Goal: Complete application form

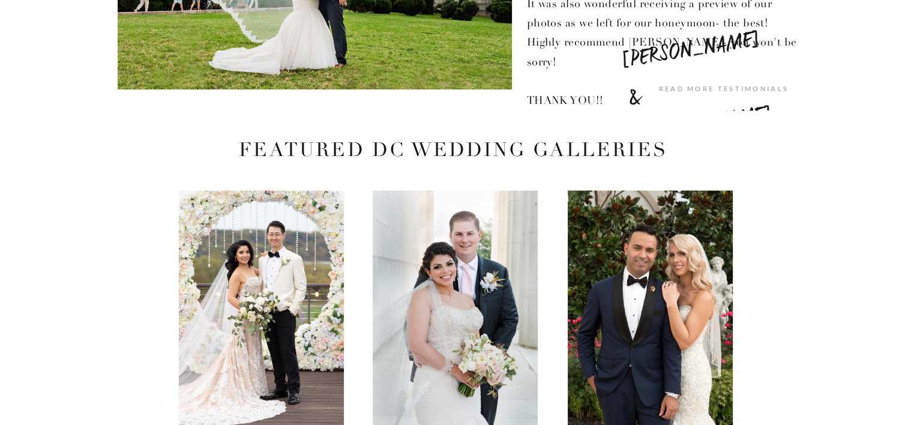
scroll to position [2101, 0]
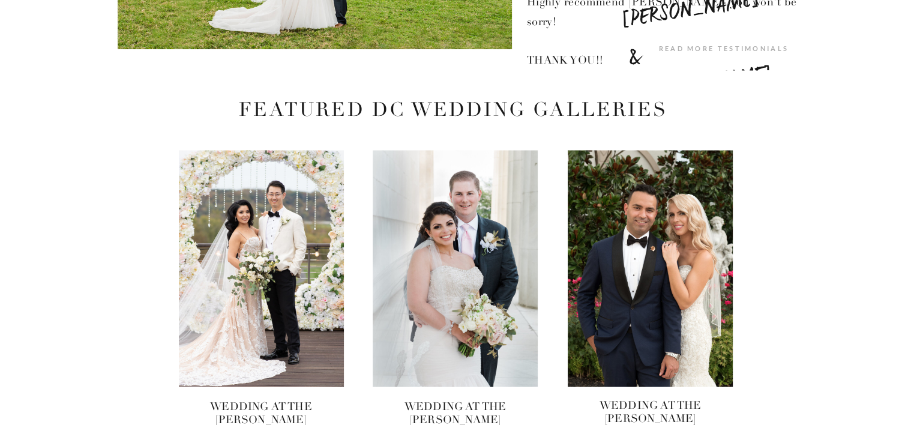
click at [56, 396] on div "the latest: 07. THE Blog 06. Contact 05. couple's resources 04. investment 02. …" at bounding box center [454, 274] width 908 height 4750
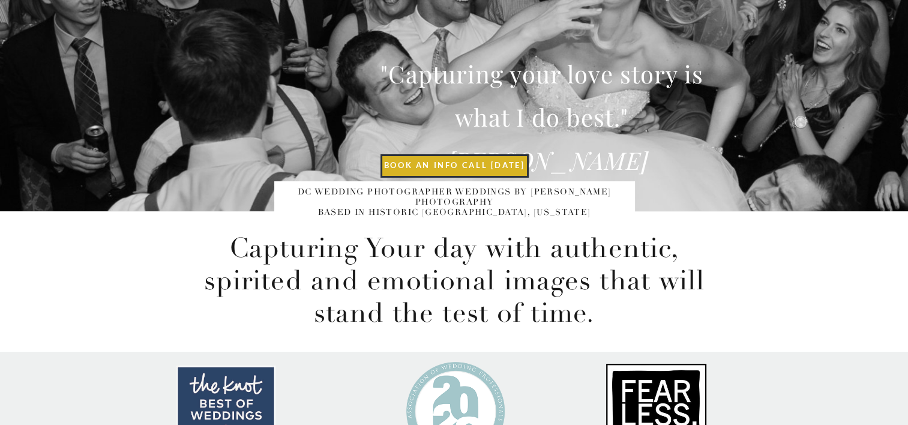
scroll to position [0, 0]
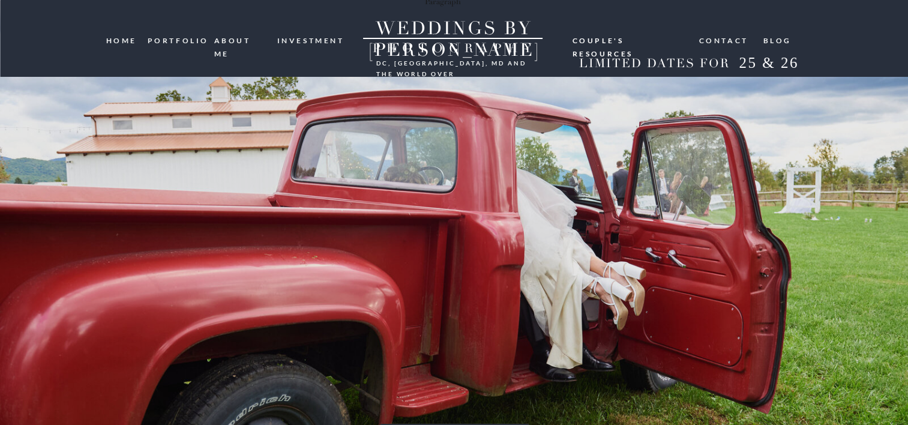
click at [169, 39] on nav "portfolio" at bounding box center [177, 39] width 58 height 11
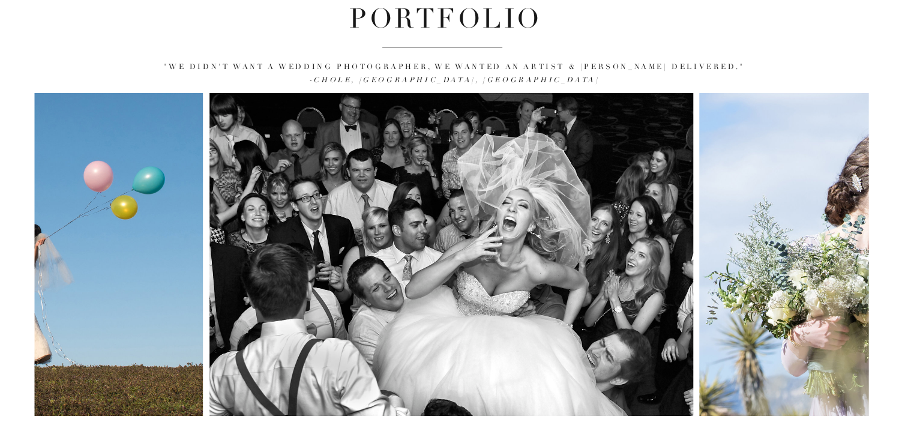
scroll to position [120, 0]
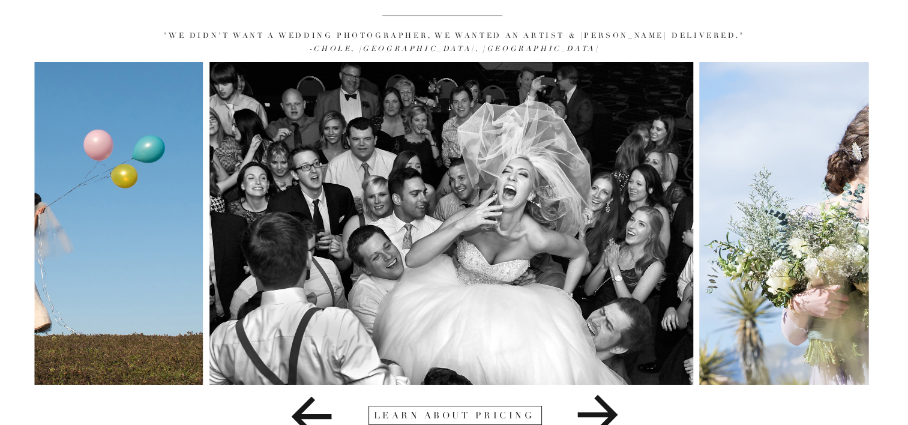
click at [600, 411] on icon at bounding box center [598, 415] width 252 height 60
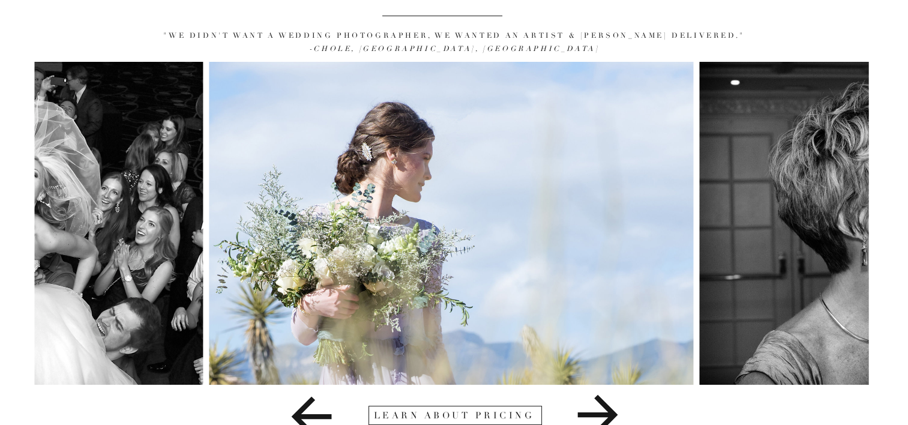
click at [600, 411] on icon at bounding box center [598, 415] width 252 height 60
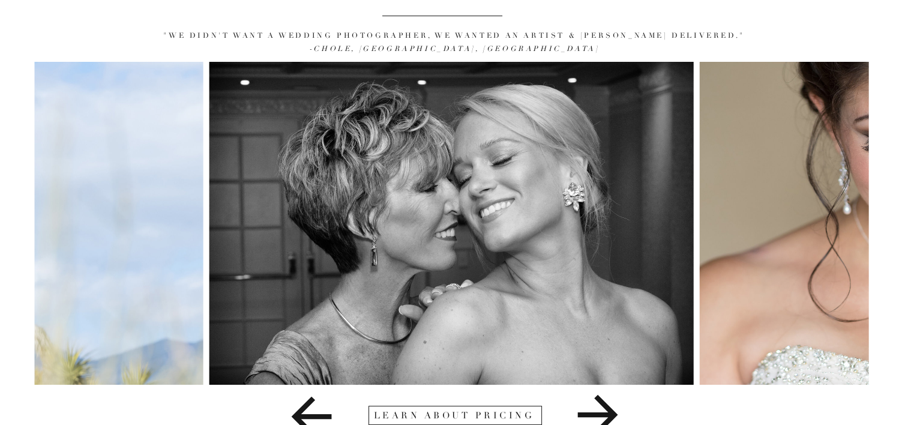
click at [600, 411] on icon at bounding box center [598, 415] width 252 height 60
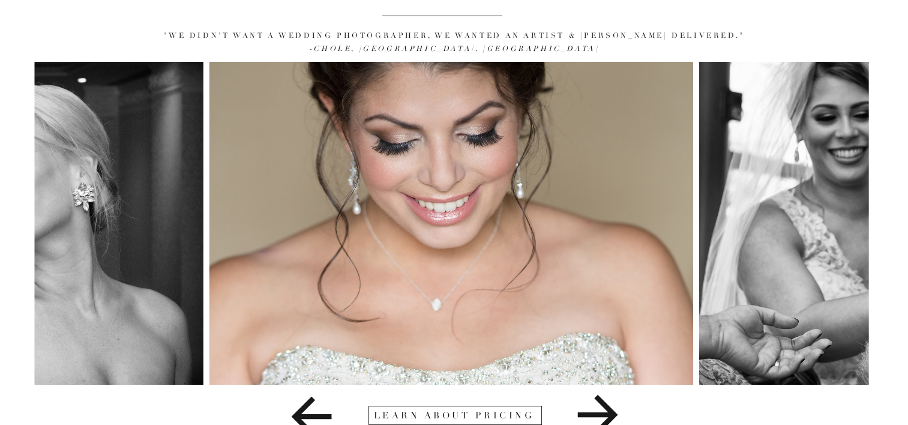
click at [600, 411] on icon at bounding box center [598, 415] width 252 height 60
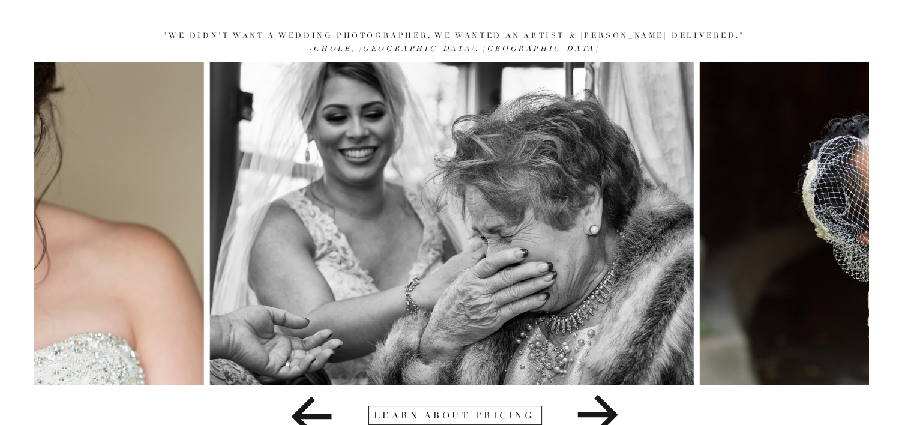
click at [600, 411] on icon at bounding box center [598, 415] width 252 height 60
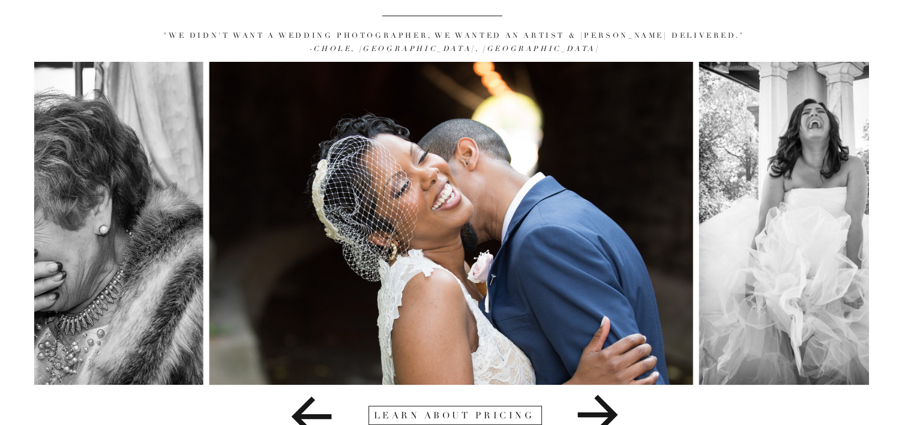
click at [600, 411] on icon at bounding box center [598, 415] width 252 height 60
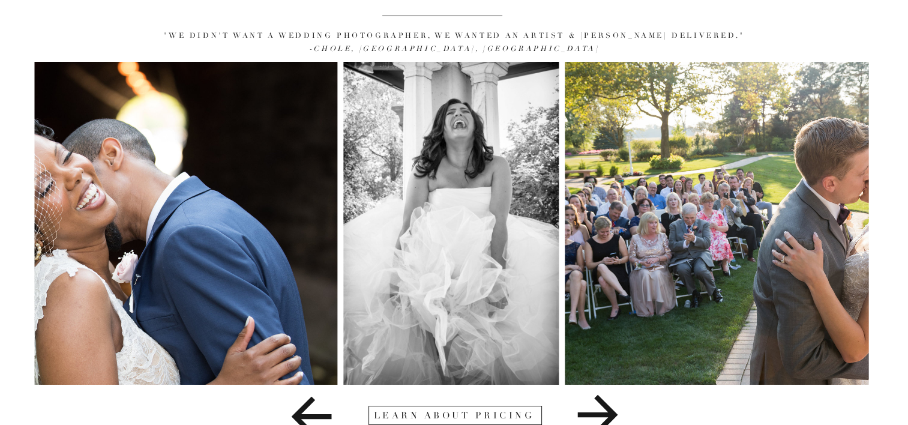
click at [600, 411] on icon at bounding box center [598, 415] width 252 height 60
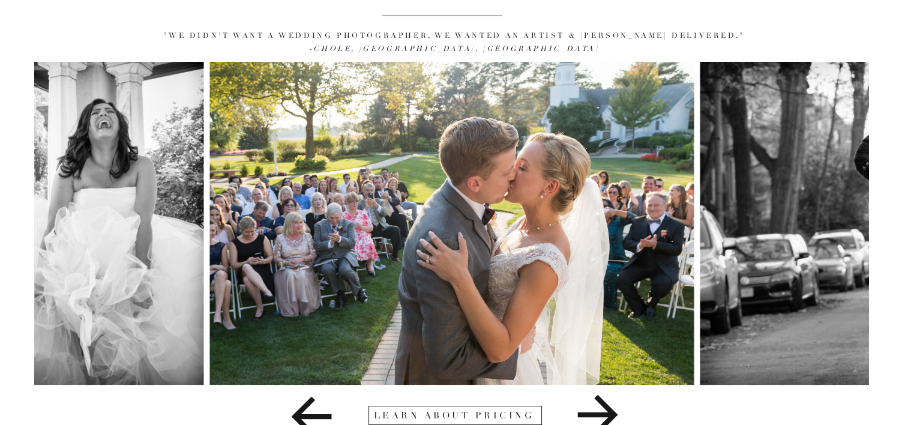
click at [600, 411] on icon at bounding box center [598, 415] width 252 height 60
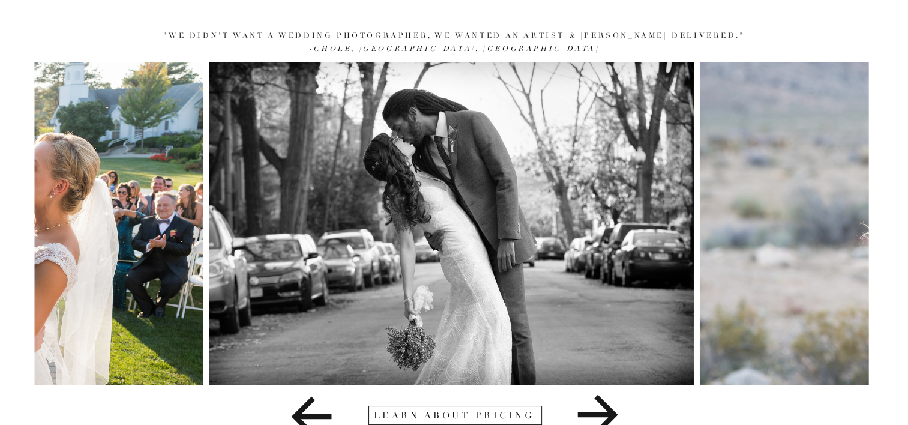
click at [600, 411] on icon at bounding box center [598, 415] width 252 height 60
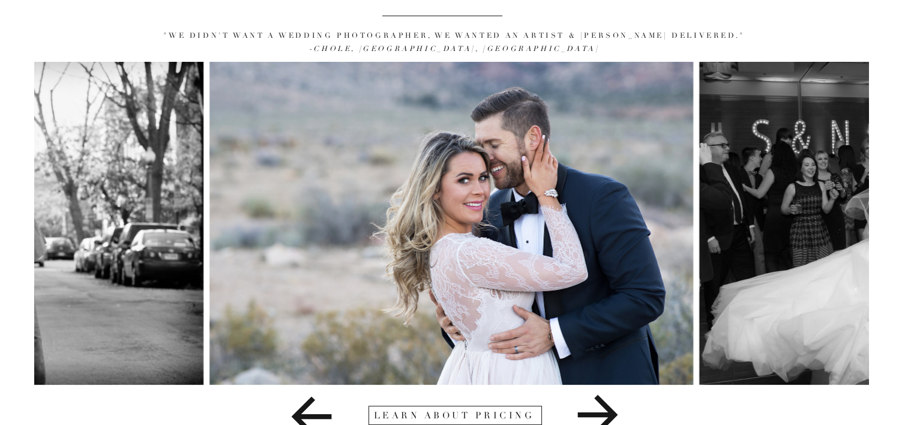
click at [600, 411] on icon at bounding box center [598, 415] width 252 height 60
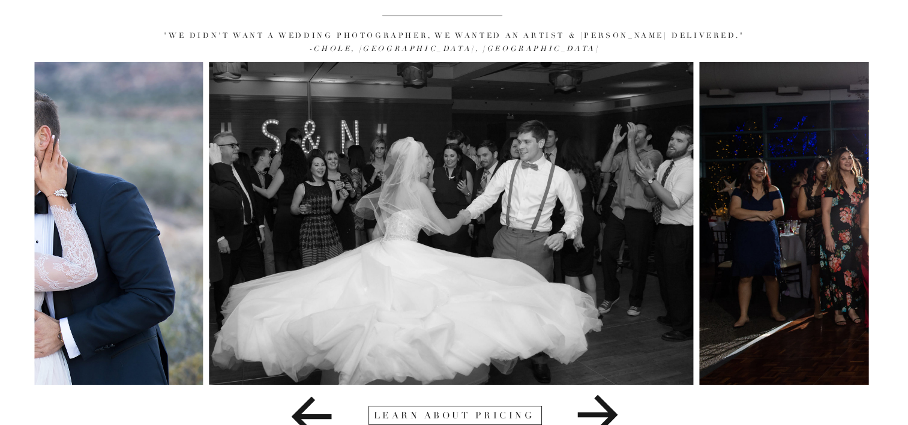
click at [600, 411] on icon at bounding box center [598, 415] width 252 height 60
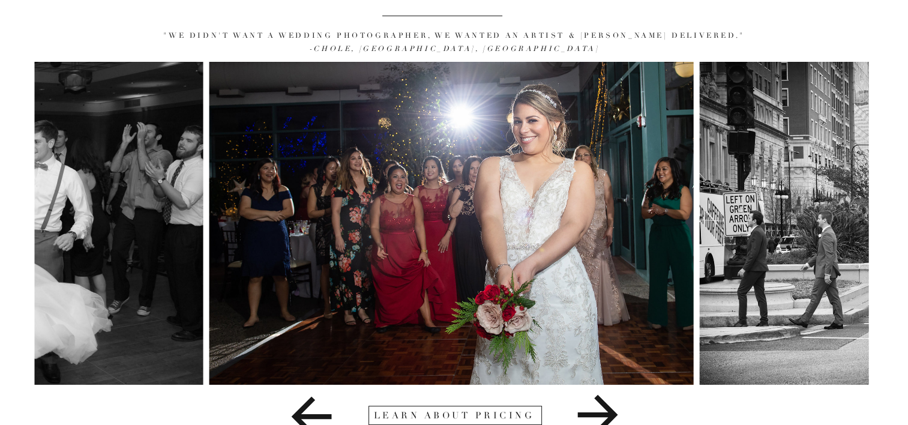
click at [600, 411] on icon at bounding box center [598, 415] width 252 height 60
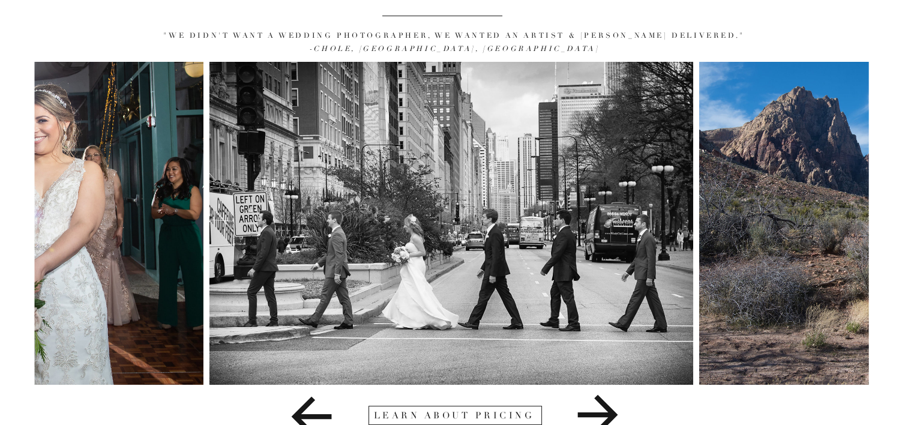
click at [600, 411] on icon at bounding box center [598, 415] width 252 height 60
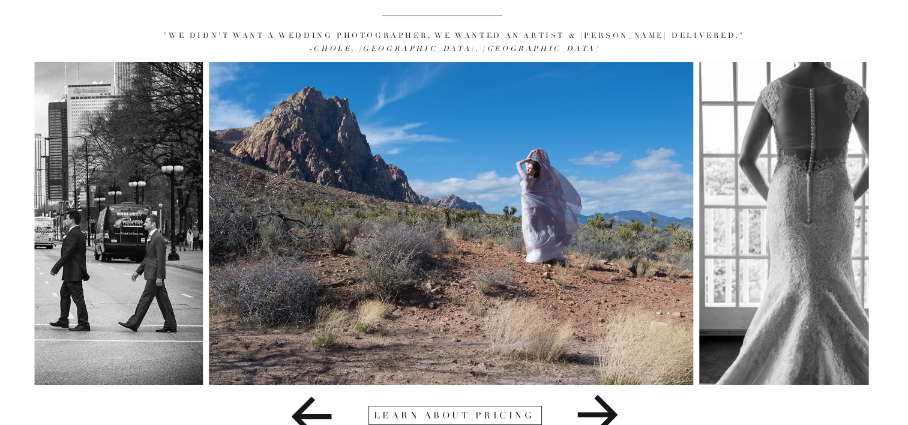
click at [600, 411] on icon at bounding box center [598, 415] width 252 height 60
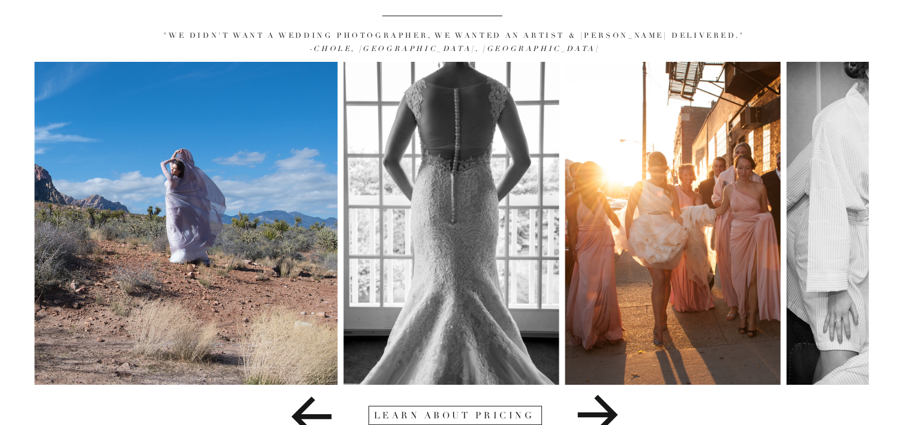
click at [600, 411] on icon at bounding box center [598, 415] width 252 height 60
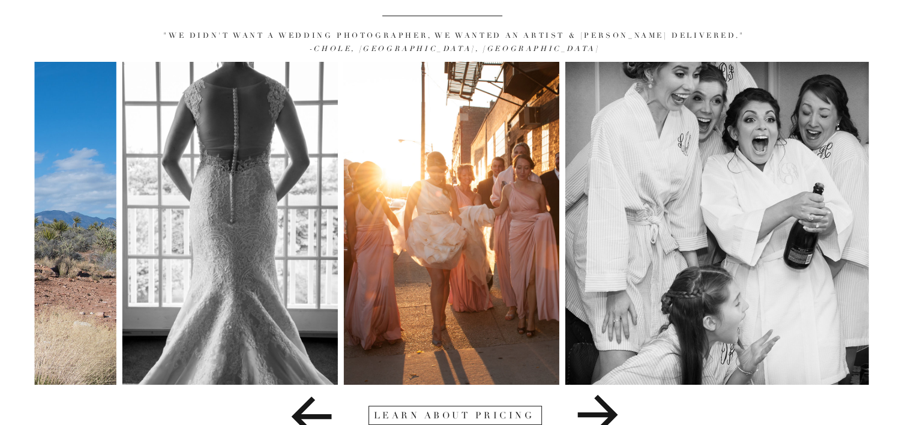
click at [600, 411] on icon at bounding box center [598, 415] width 252 height 60
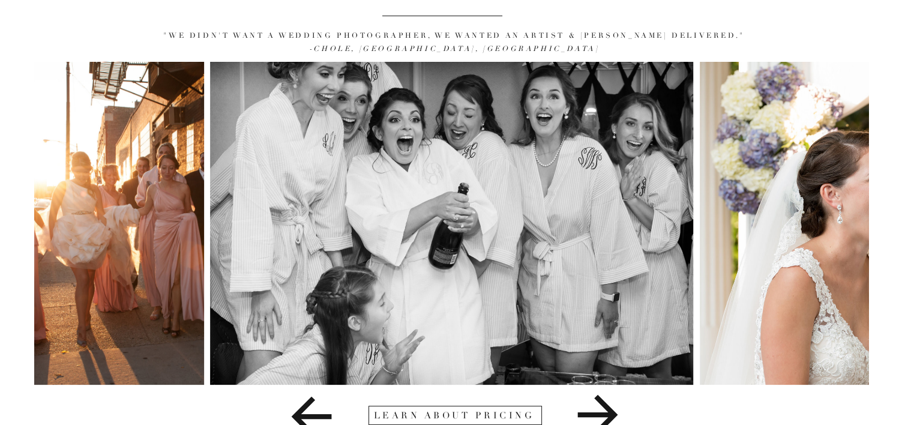
click at [600, 411] on icon at bounding box center [598, 415] width 252 height 60
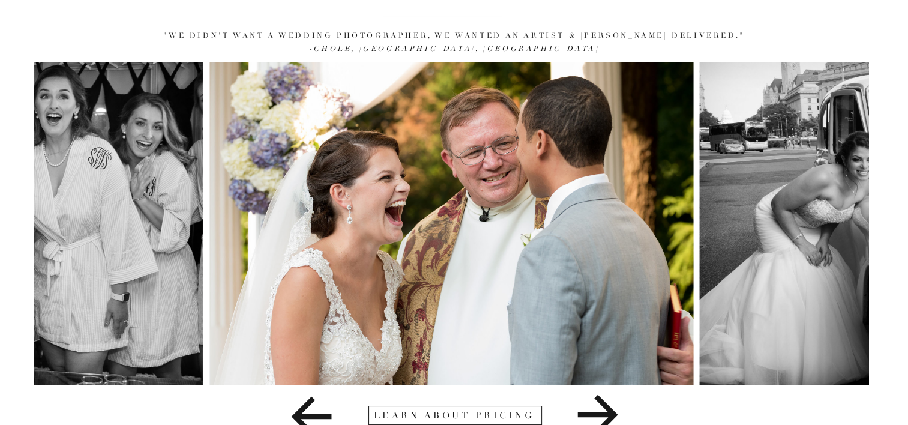
click at [600, 411] on icon at bounding box center [598, 415] width 252 height 60
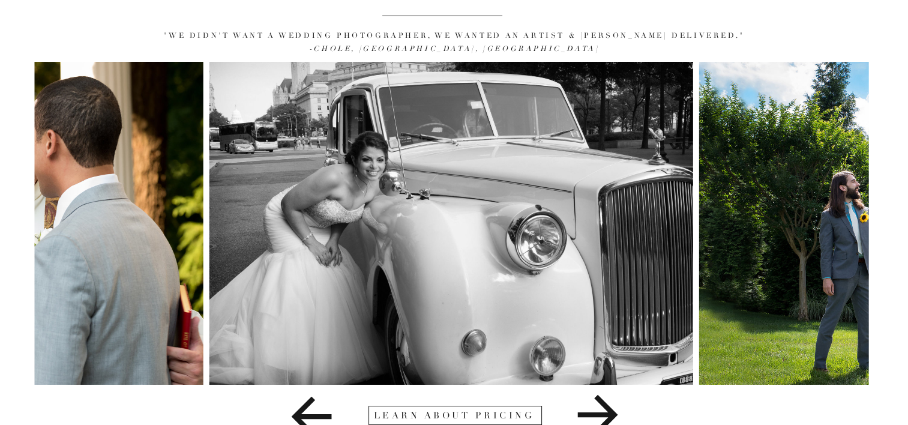
click at [600, 411] on icon at bounding box center [598, 415] width 252 height 60
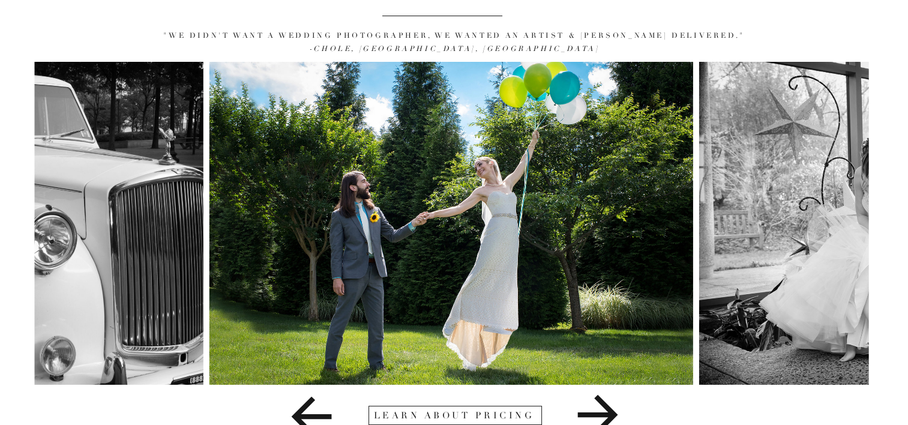
click at [600, 411] on icon at bounding box center [598, 415] width 252 height 60
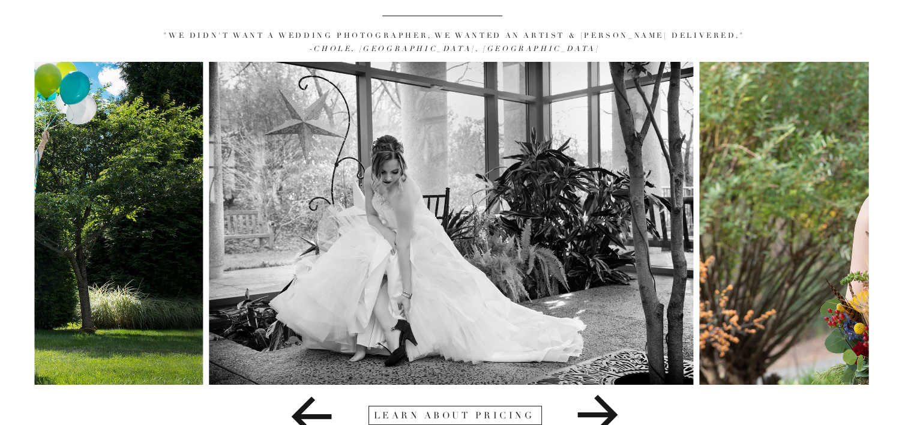
click at [601, 412] on icon at bounding box center [598, 415] width 252 height 60
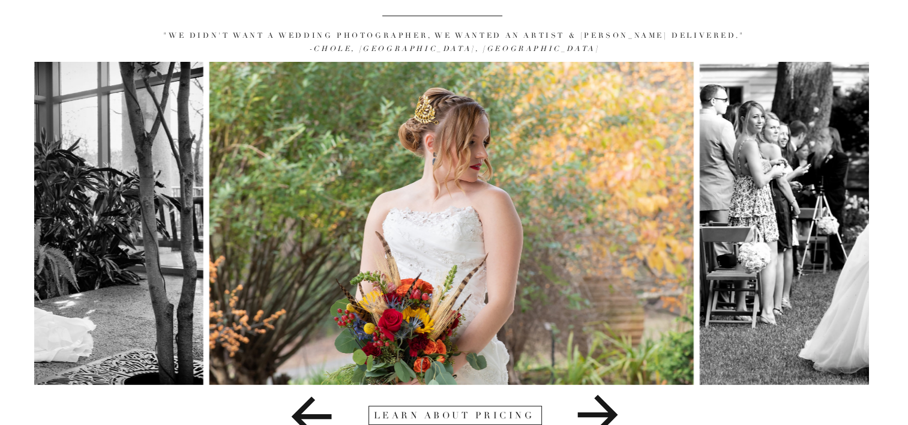
click at [601, 412] on icon at bounding box center [598, 415] width 252 height 60
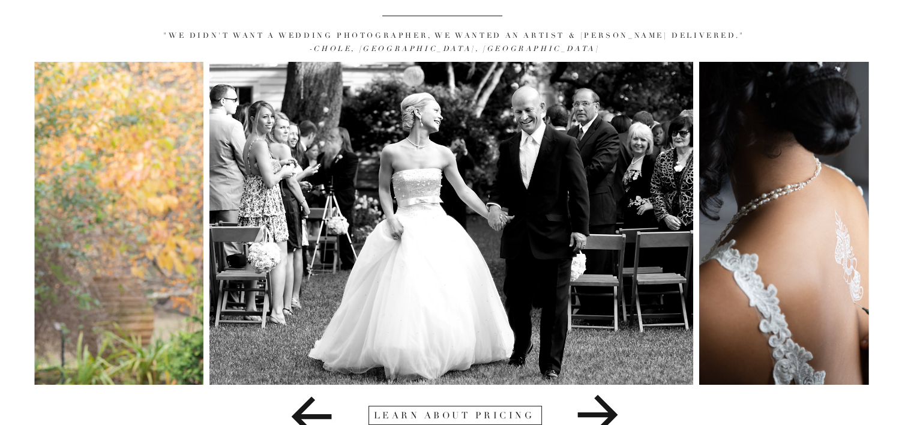
click at [601, 412] on icon at bounding box center [598, 415] width 252 height 60
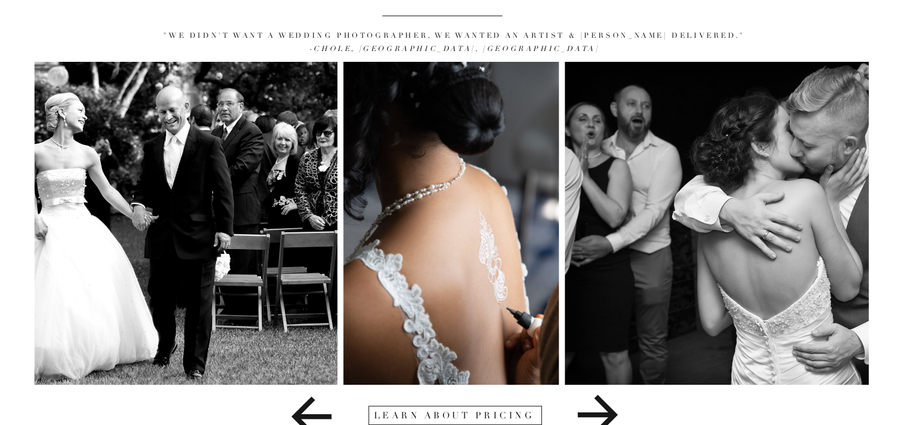
click at [601, 412] on icon at bounding box center [598, 415] width 252 height 60
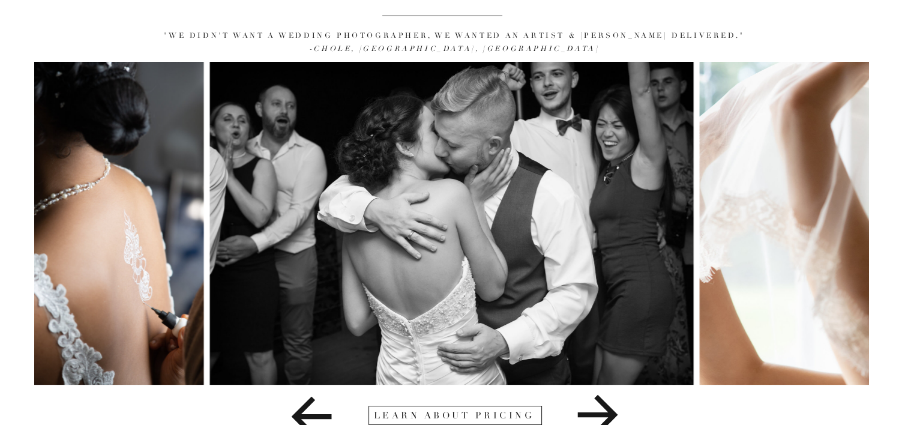
click at [601, 412] on icon at bounding box center [598, 415] width 252 height 60
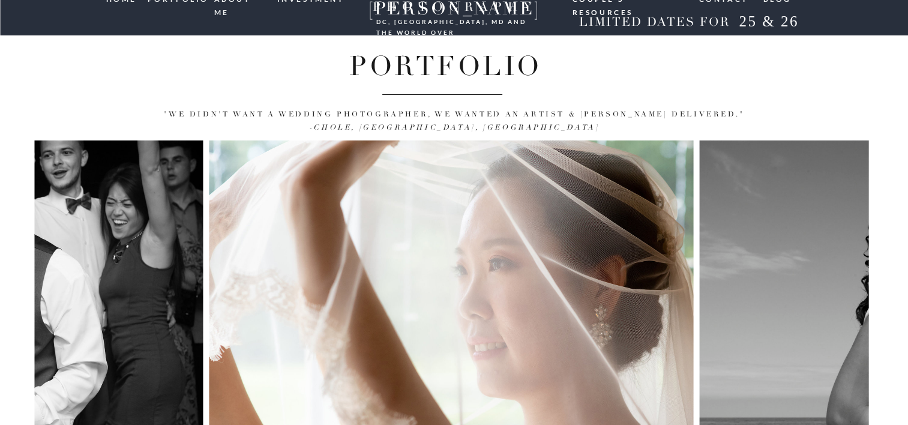
scroll to position [0, 0]
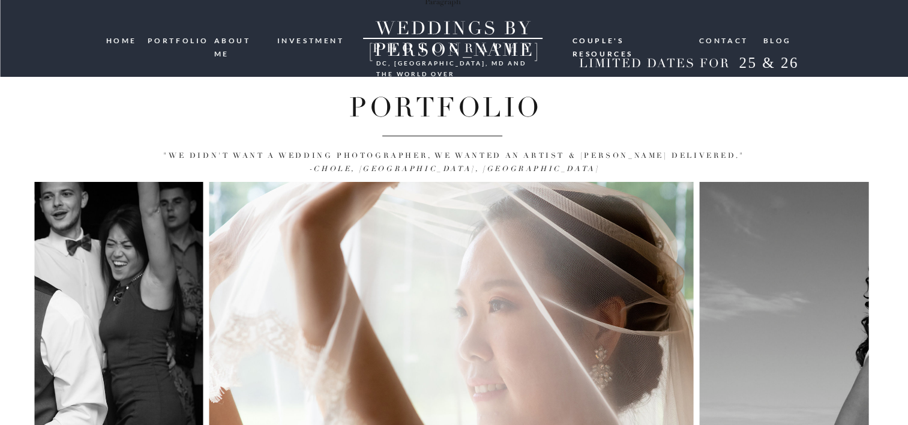
click at [728, 43] on nav "Contact" at bounding box center [724, 39] width 50 height 11
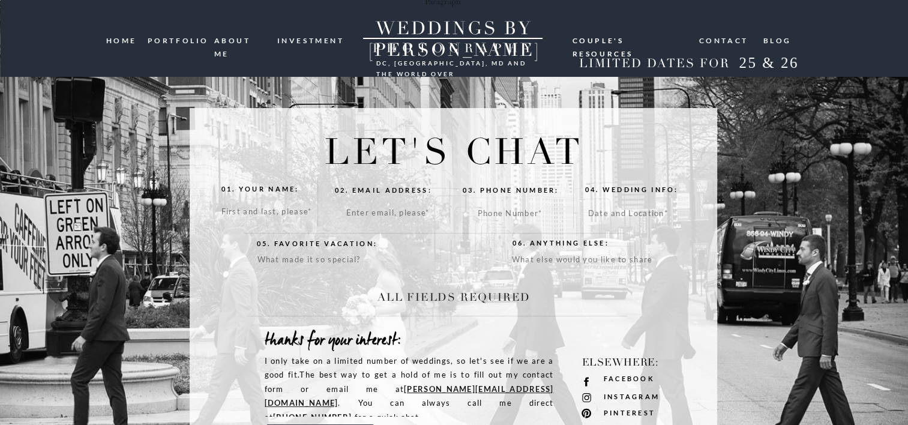
click at [234, 213] on textarea at bounding box center [273, 215] width 103 height 20
type textarea "Alita Yarneth"
type textarea "alitay1@verizon.net"
type textarea "4109633576"
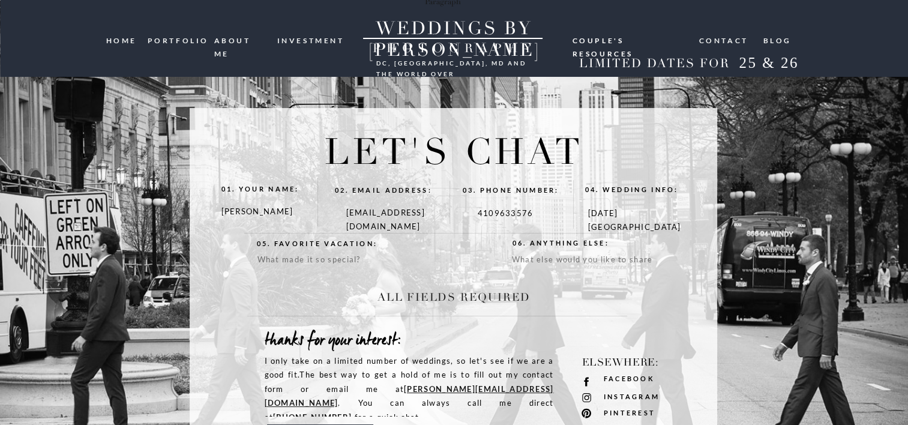
type textarea "5/30/2026 Baltimore Museum of Industry"
click at [303, 259] on textarea at bounding box center [353, 271] width 190 height 37
type textarea "We just went to Europe in May. It was our first 'real' vacation together."
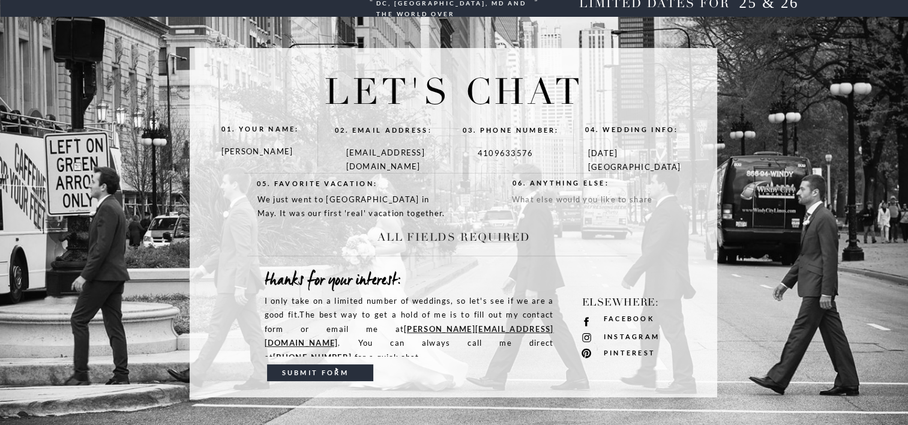
click at [317, 373] on h3 "submit form" at bounding box center [321, 372] width 79 height 11
click at [313, 367] on h3 "submit form" at bounding box center [321, 372] width 79 height 11
click at [562, 207] on textarea at bounding box center [607, 212] width 191 height 38
type textarea "s"
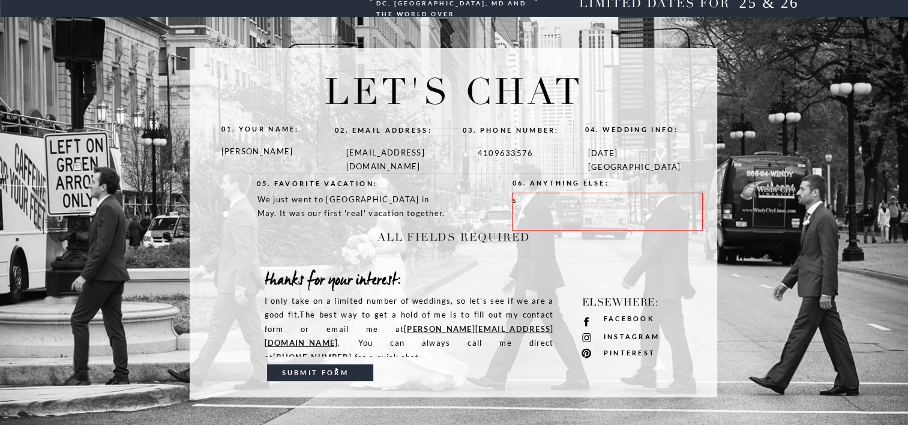
click at [562, 207] on textarea "s" at bounding box center [607, 212] width 191 height 38
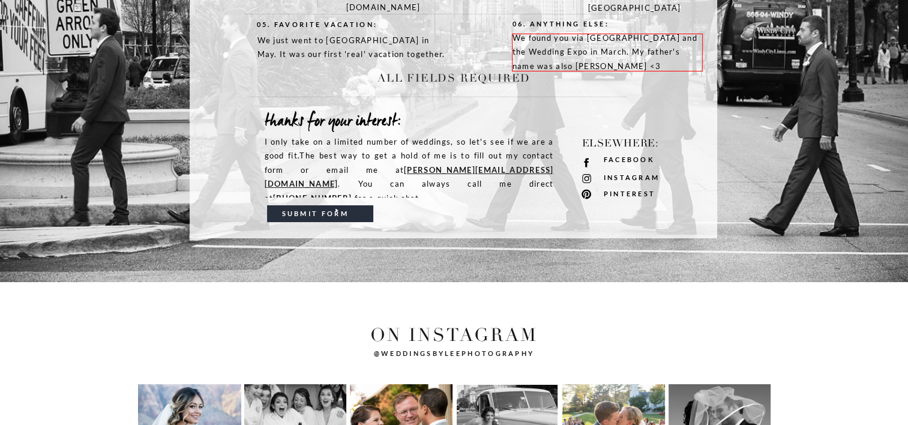
scroll to position [240, 0]
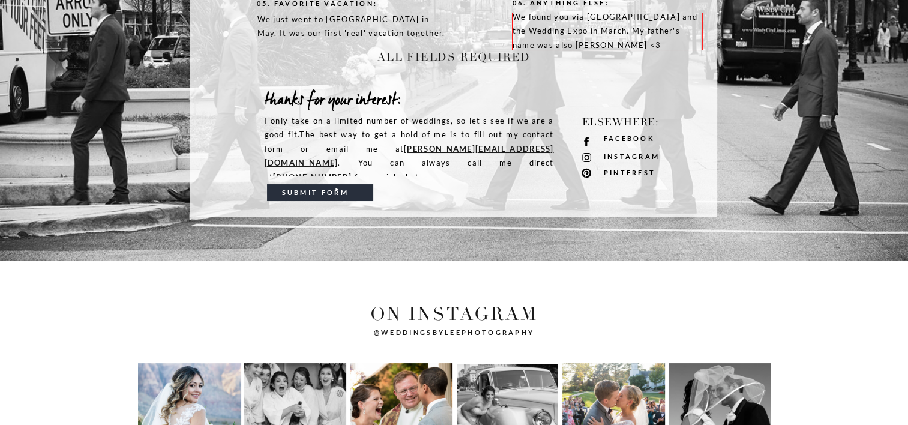
type textarea "We found you via Savage Mill and the Wedding Expo in March. My father's name wa…"
click at [297, 193] on h3 "submit form" at bounding box center [321, 192] width 79 height 11
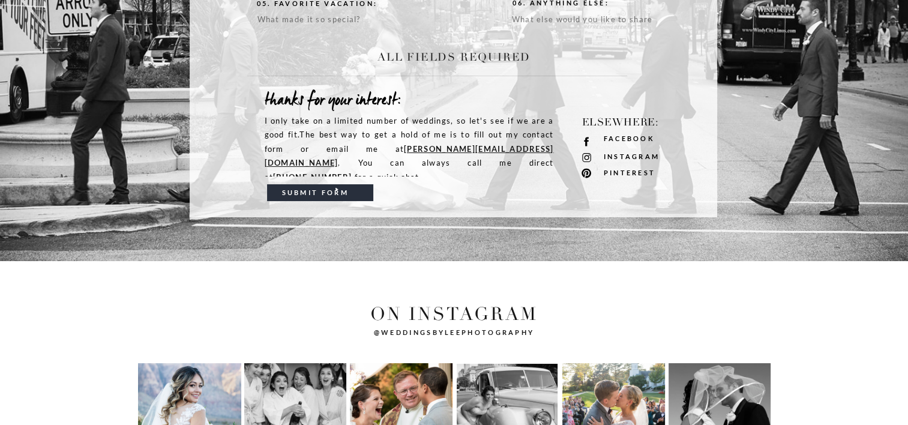
scroll to position [0, 0]
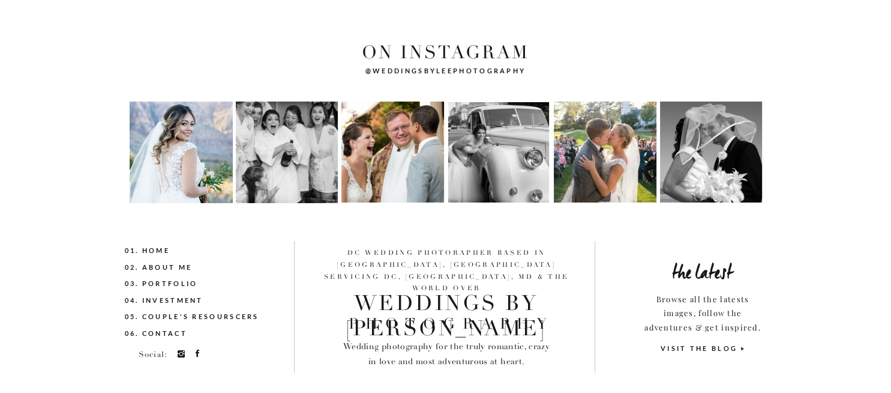
scroll to position [529, 0]
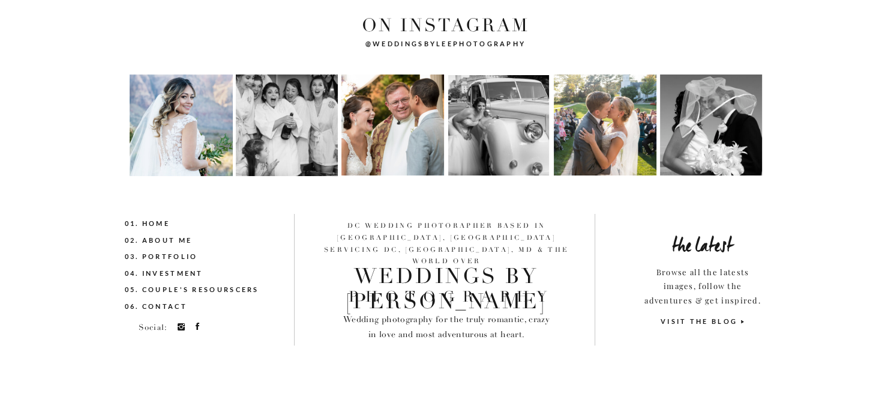
click at [196, 325] on icon at bounding box center [198, 326] width 10 height 10
click at [181, 325] on circle at bounding box center [181, 326] width 3 height 3
click at [716, 272] on p "Browse all the latests images, follow the adventures & get inspired." at bounding box center [703, 285] width 121 height 41
